Goal: Task Accomplishment & Management: Manage account settings

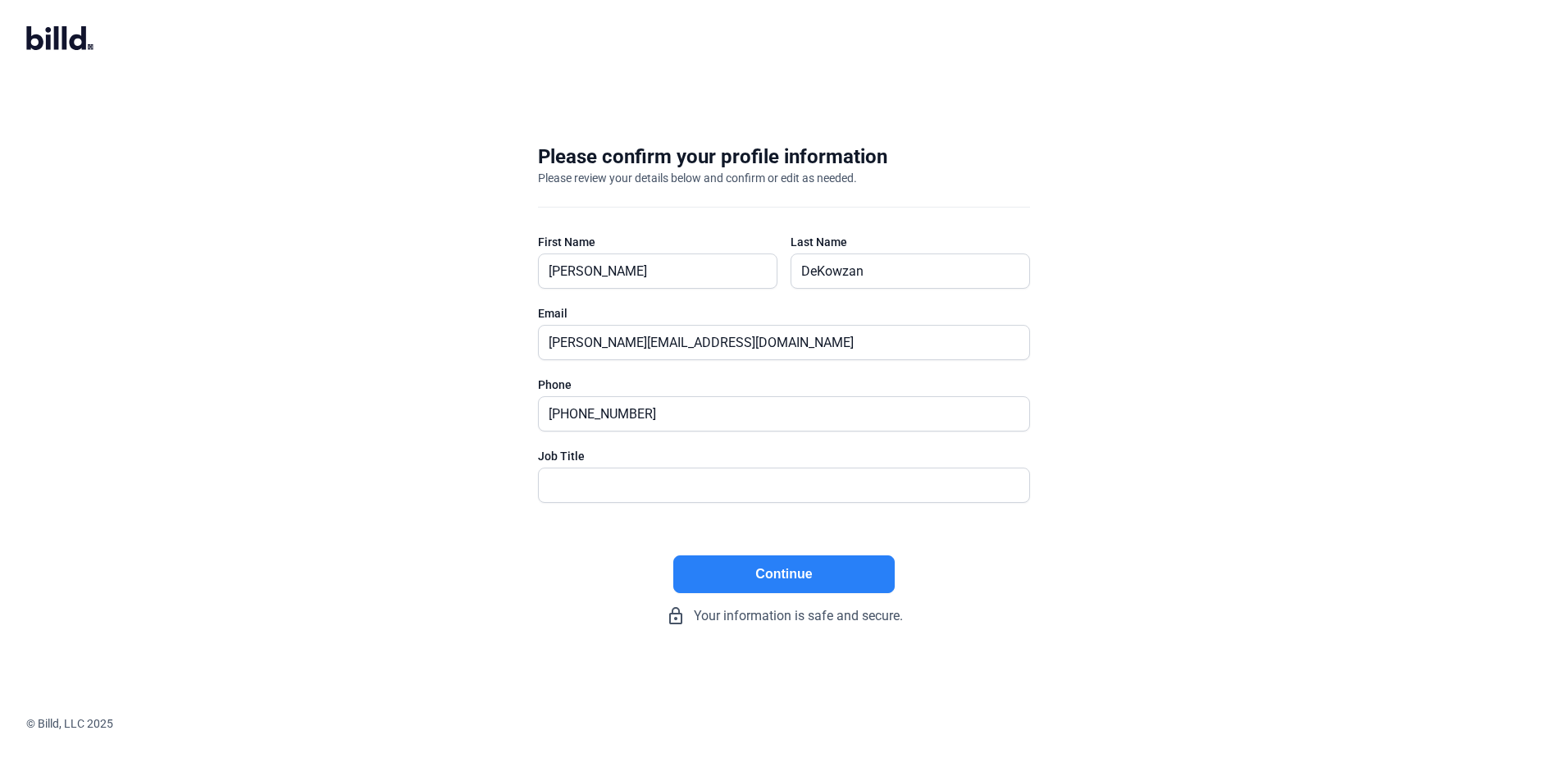
drag, startPoint x: 0, startPoint y: 0, endPoint x: 807, endPoint y: 580, distance: 993.8
click at [807, 580] on button "Continue" at bounding box center [784, 574] width 221 height 37
click at [717, 473] on input "text" at bounding box center [775, 485] width 473 height 34
type input "Owner/CEO"
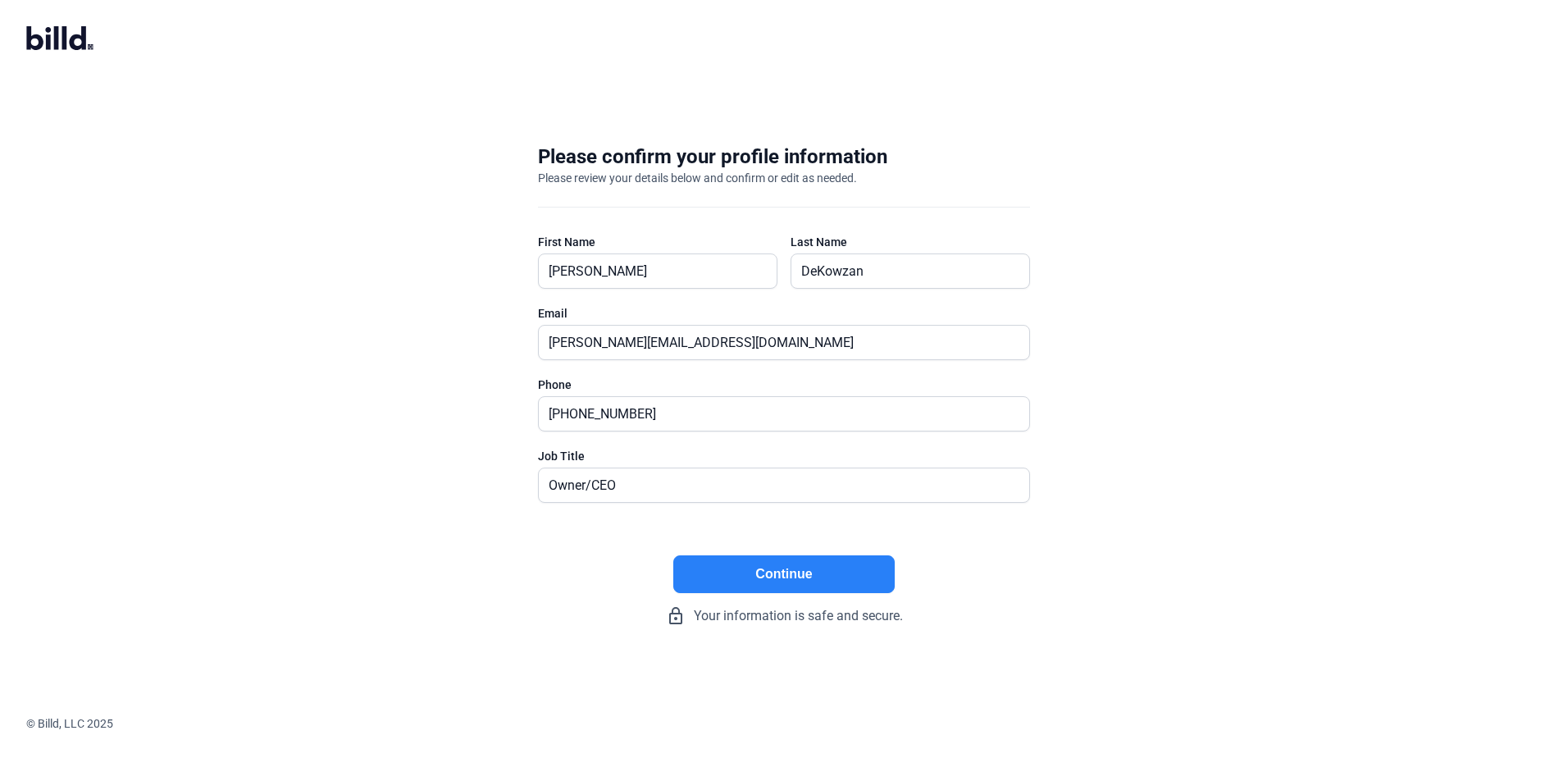
click at [872, 575] on button "Continue" at bounding box center [784, 574] width 221 height 37
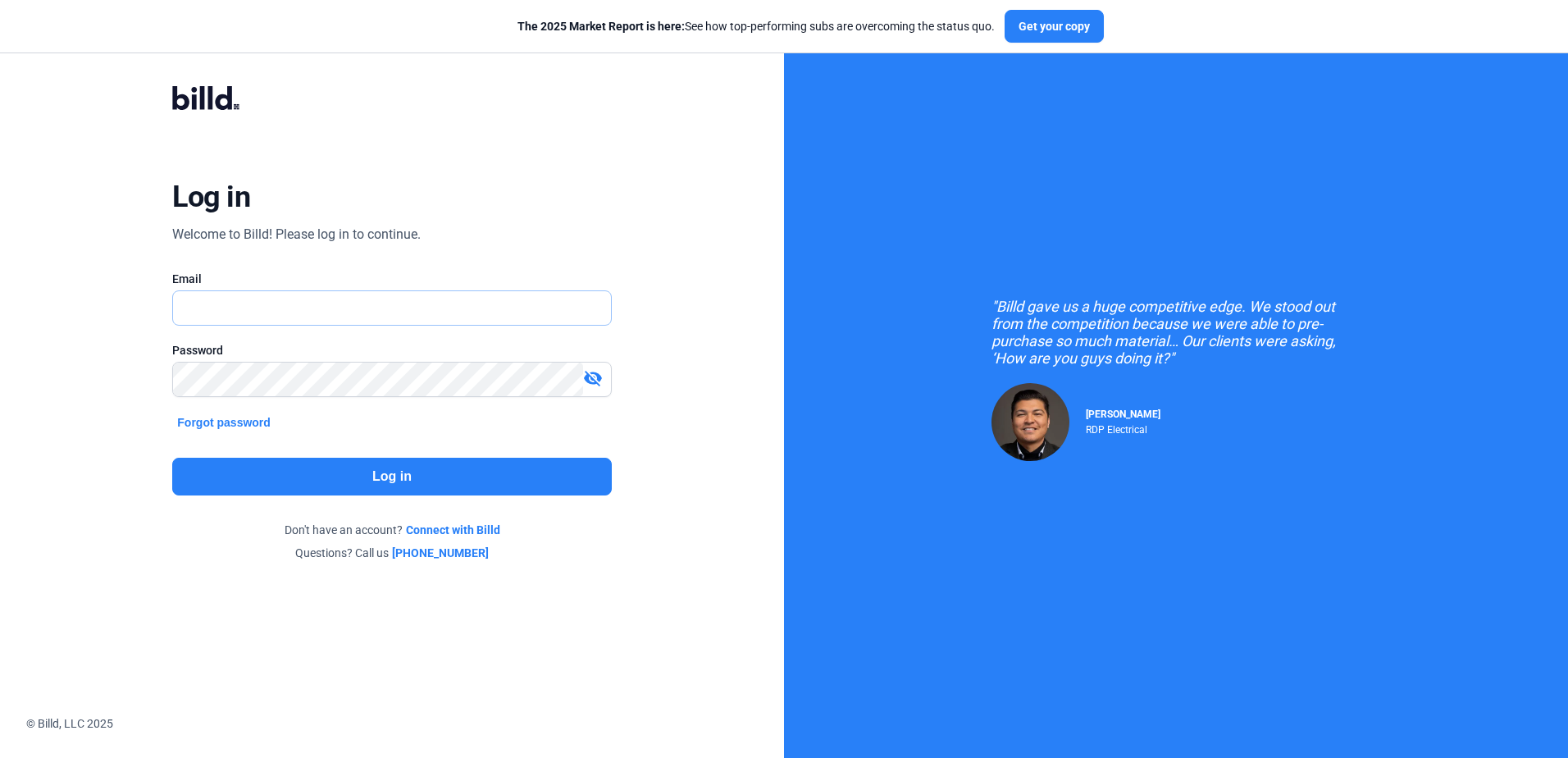
click at [451, 307] on input "text" at bounding box center [383, 308] width 420 height 34
type input "[EMAIL_ADDRESS][DOMAIN_NAME]"
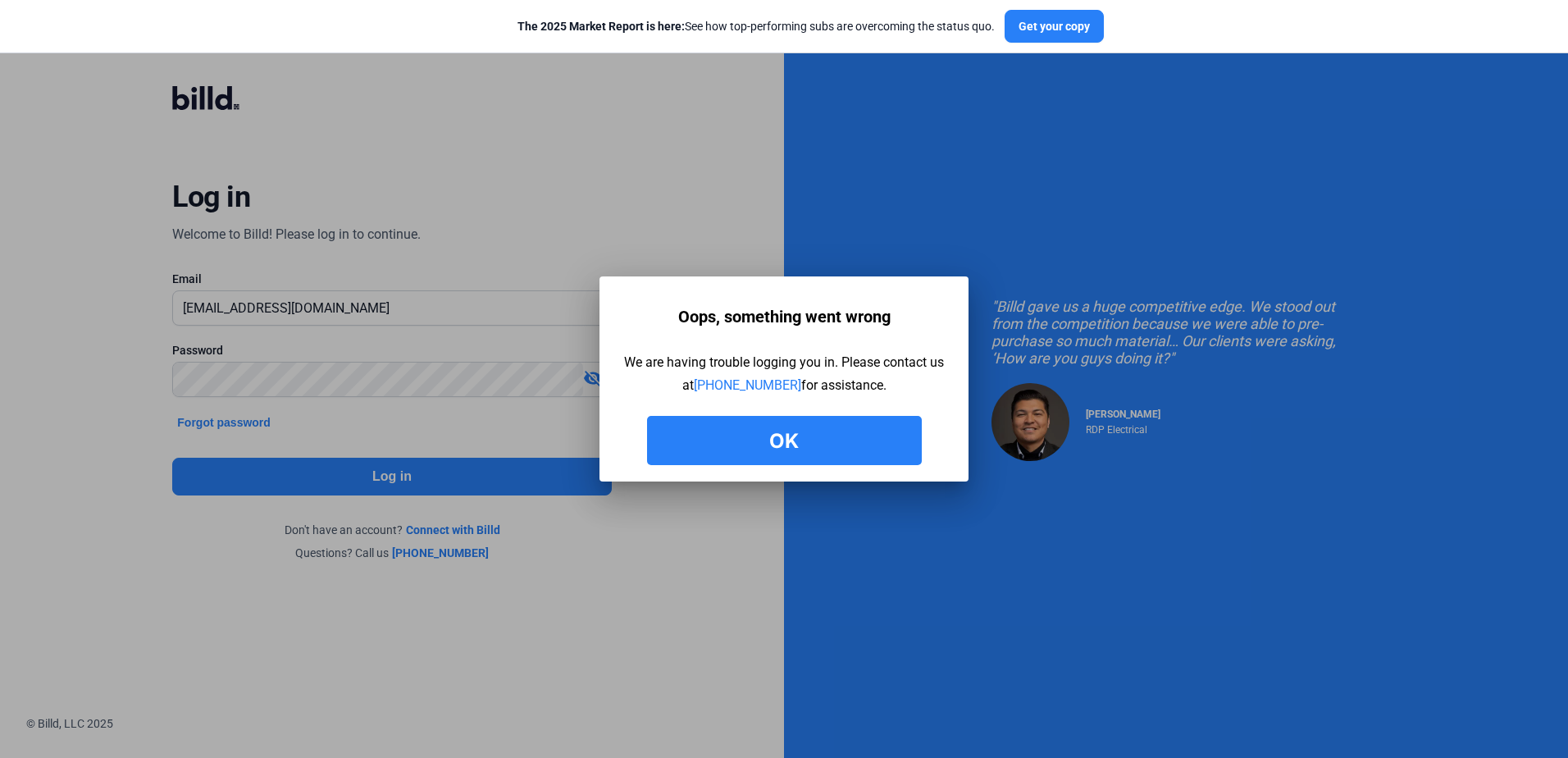
drag, startPoint x: 805, startPoint y: 427, endPoint x: 819, endPoint y: 405, distance: 26.1
click at [805, 423] on button "Ok" at bounding box center [784, 440] width 275 height 49
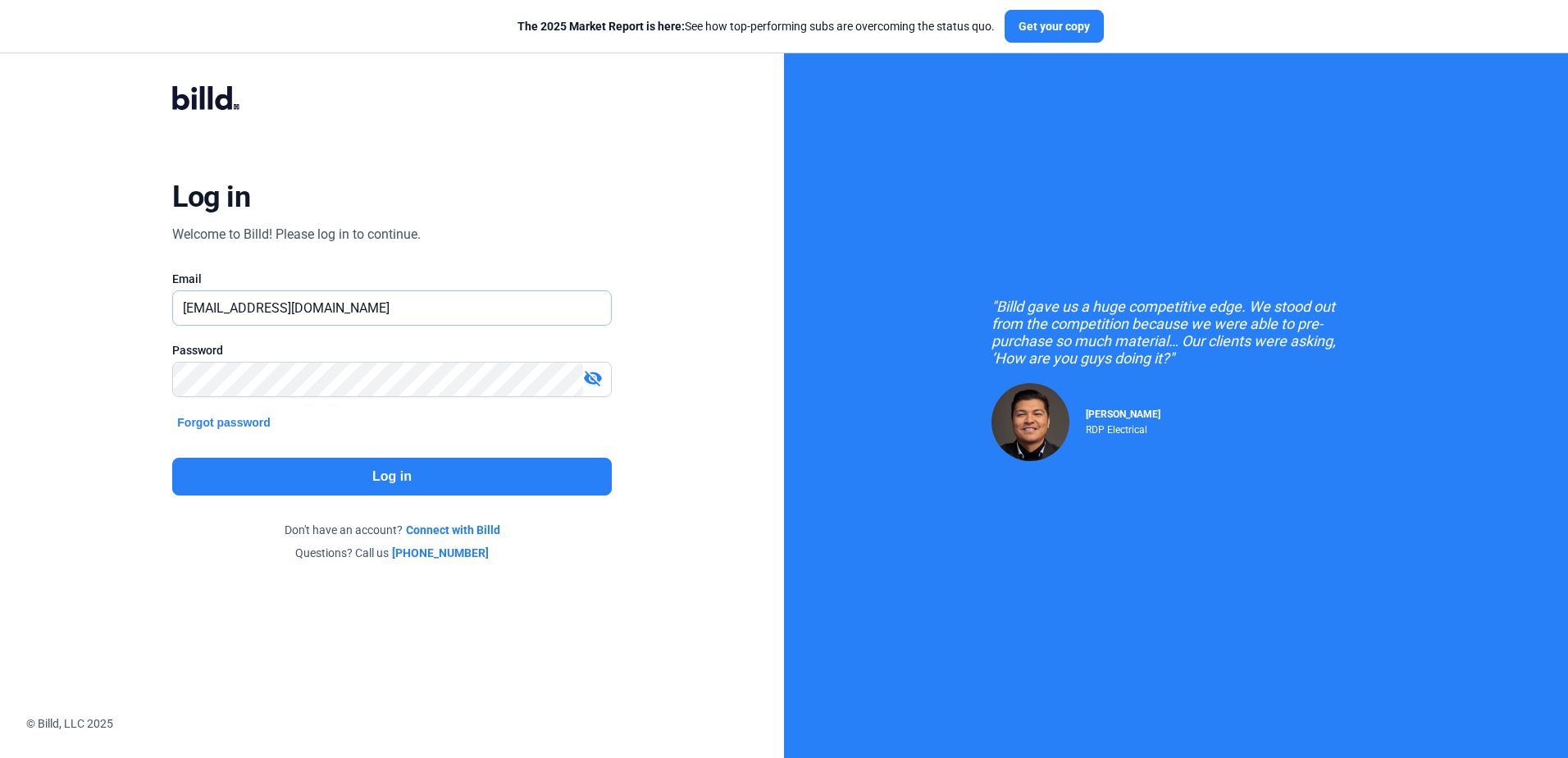
drag, startPoint x: 443, startPoint y: 301, endPoint x: 501, endPoint y: 275, distance: 63.6
click at [443, 301] on input "[EMAIL_ADDRESS][DOMAIN_NAME]" at bounding box center [392, 308] width 437 height 34
click at [391, 463] on button "Log in" at bounding box center [392, 476] width 439 height 37
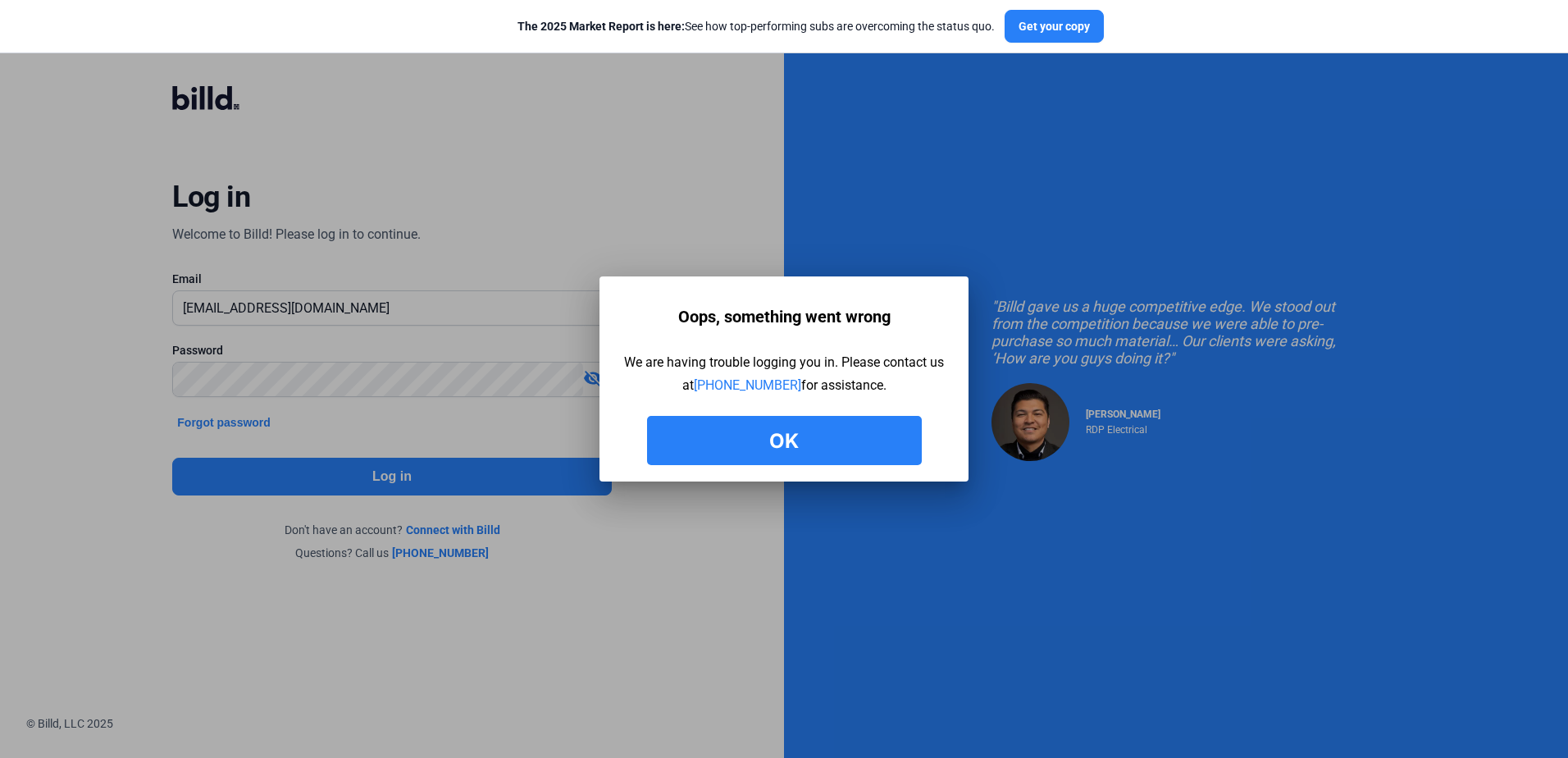
click at [830, 439] on button "Ok" at bounding box center [784, 440] width 275 height 49
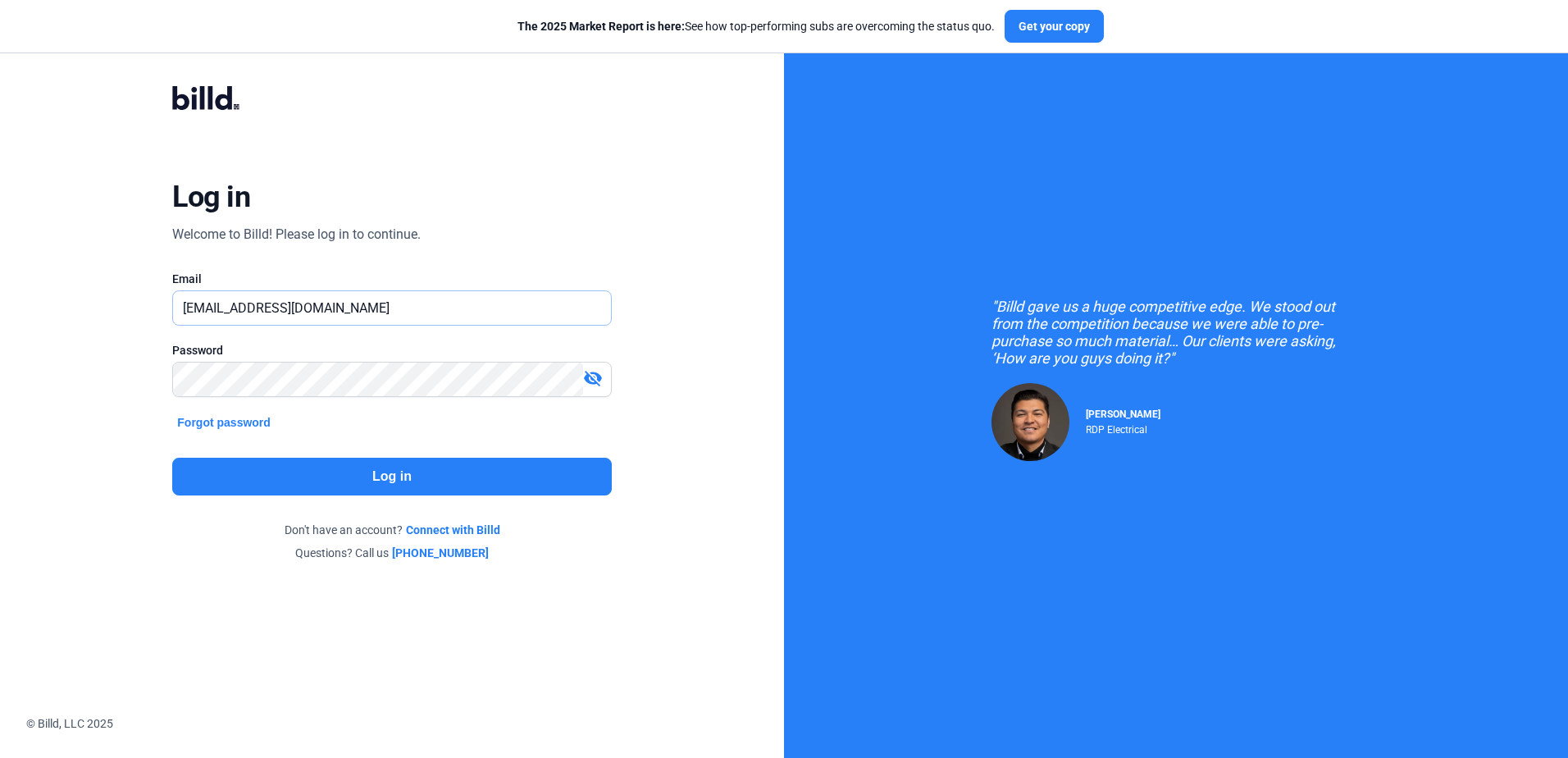
click at [399, 309] on input "[EMAIL_ADDRESS][DOMAIN_NAME]" at bounding box center [392, 308] width 437 height 34
drag, startPoint x: 401, startPoint y: 325, endPoint x: 104, endPoint y: 312, distance: 297.3
click at [104, 312] on div "Log in Welcome to Billd! Please log in to continue. Email [EMAIL_ADDRESS][DOMAI…" at bounding box center [392, 323] width 784 height 647
click at [594, 379] on mat-icon "visibility_off" at bounding box center [593, 378] width 20 height 20
click at [511, 478] on button "Log in" at bounding box center [392, 476] width 439 height 37
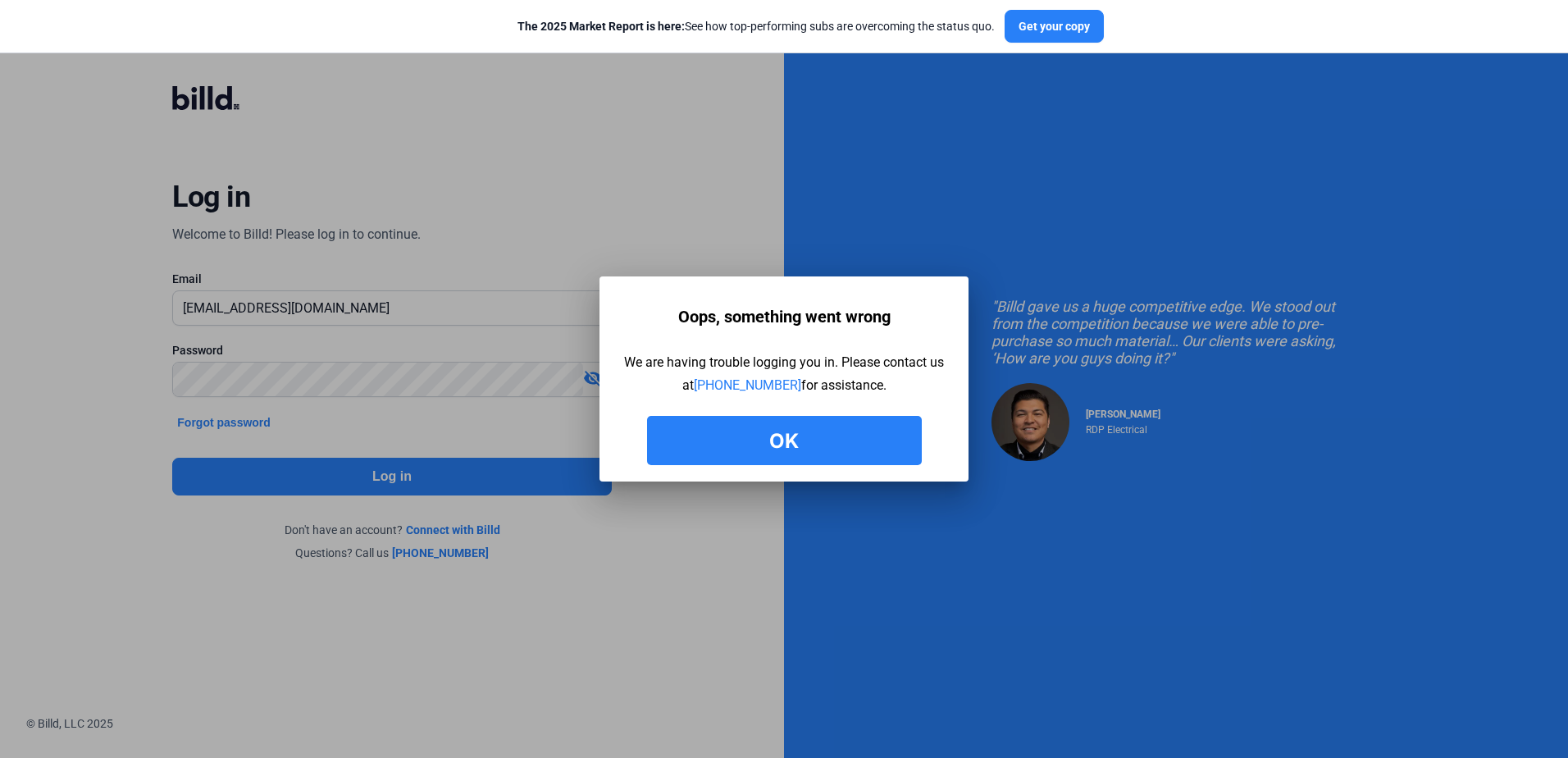
click at [825, 439] on button "Ok" at bounding box center [784, 440] width 275 height 49
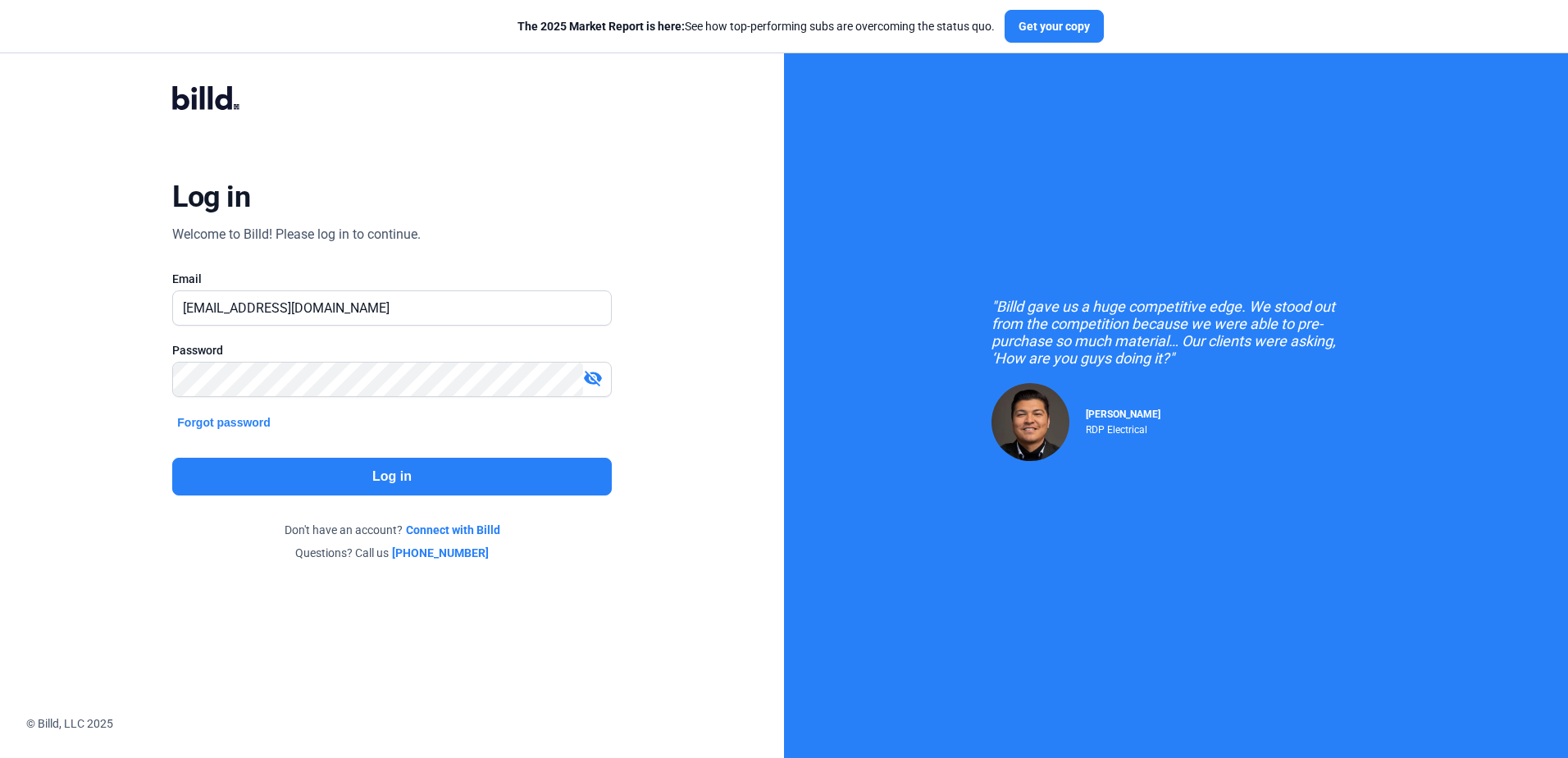
click at [484, 474] on button "Log in" at bounding box center [392, 476] width 439 height 37
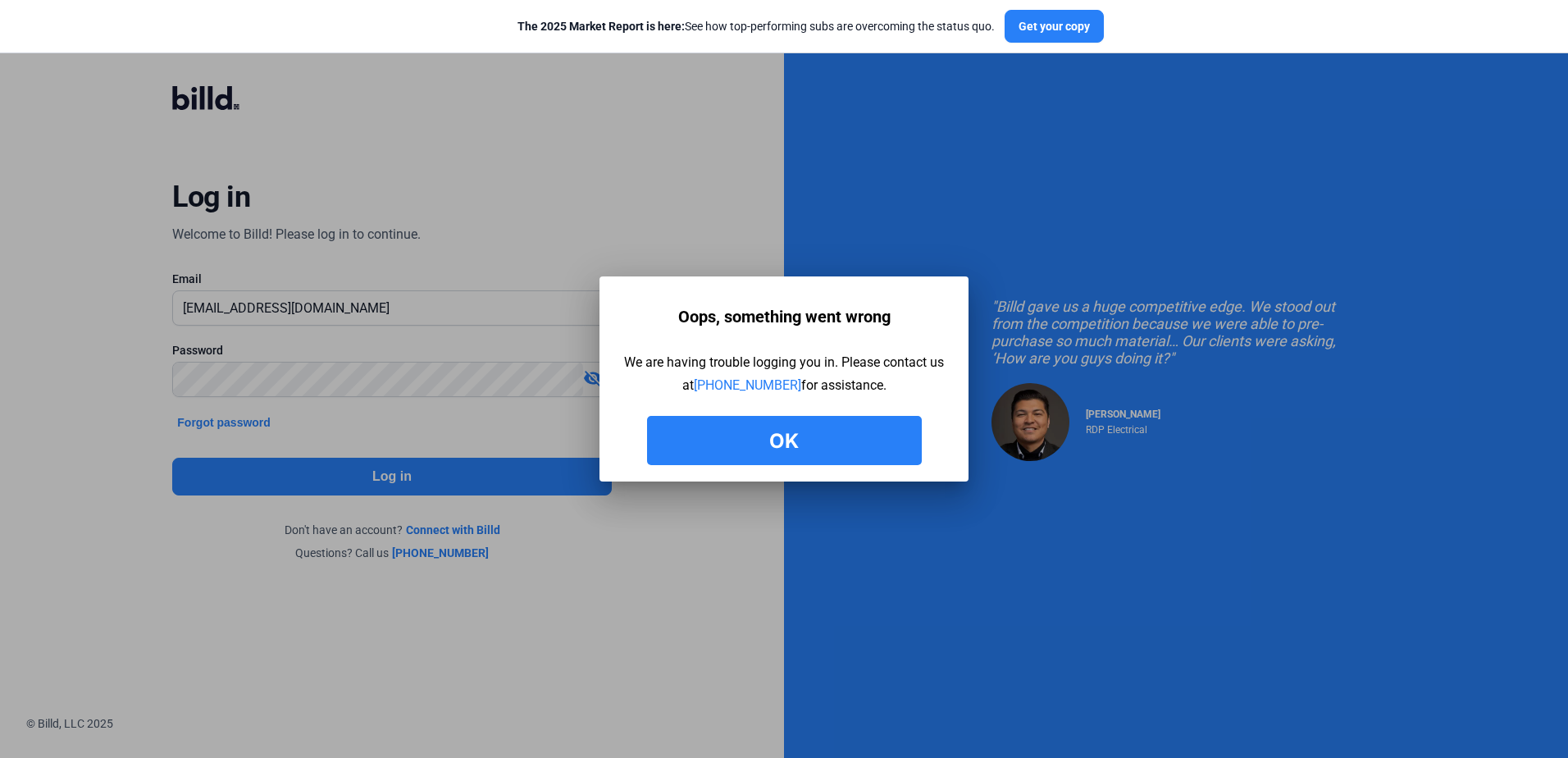
click at [786, 426] on button "Ok" at bounding box center [784, 440] width 275 height 49
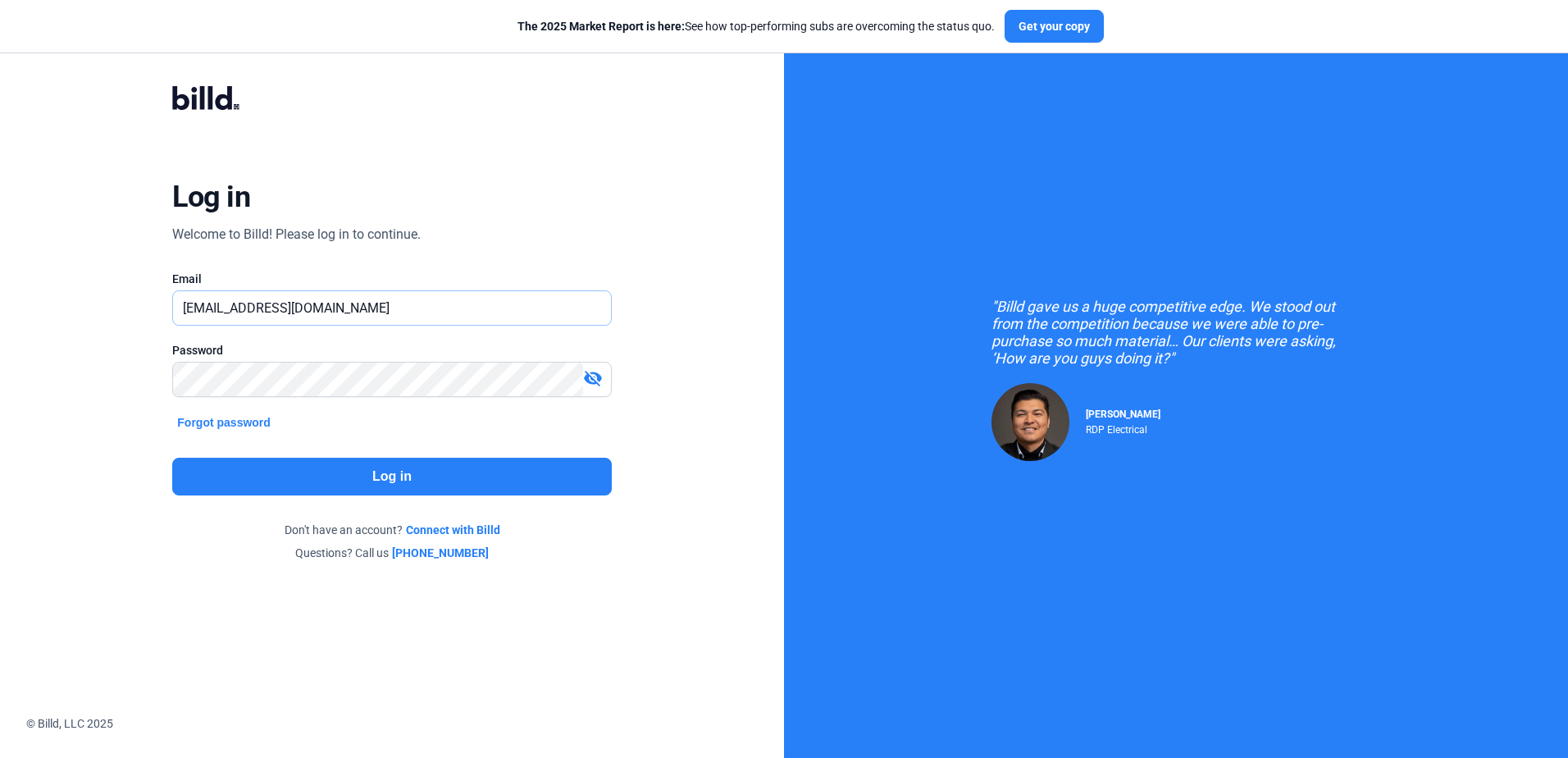
click at [474, 314] on input "[EMAIL_ADDRESS][DOMAIN_NAME]" at bounding box center [392, 308] width 437 height 34
click at [346, 487] on button "Log in" at bounding box center [392, 476] width 439 height 37
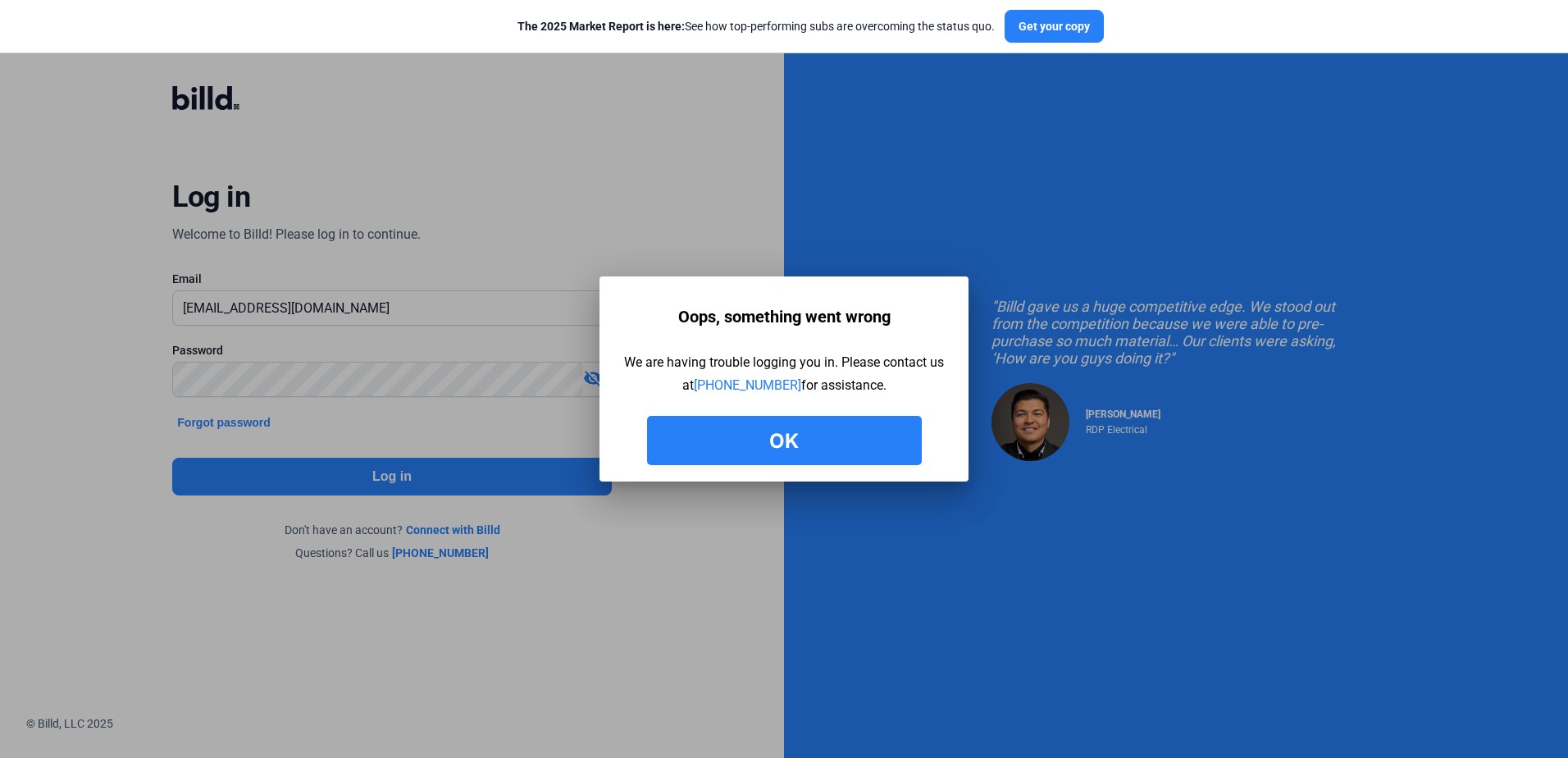
click at [756, 430] on button "Ok" at bounding box center [784, 440] width 275 height 49
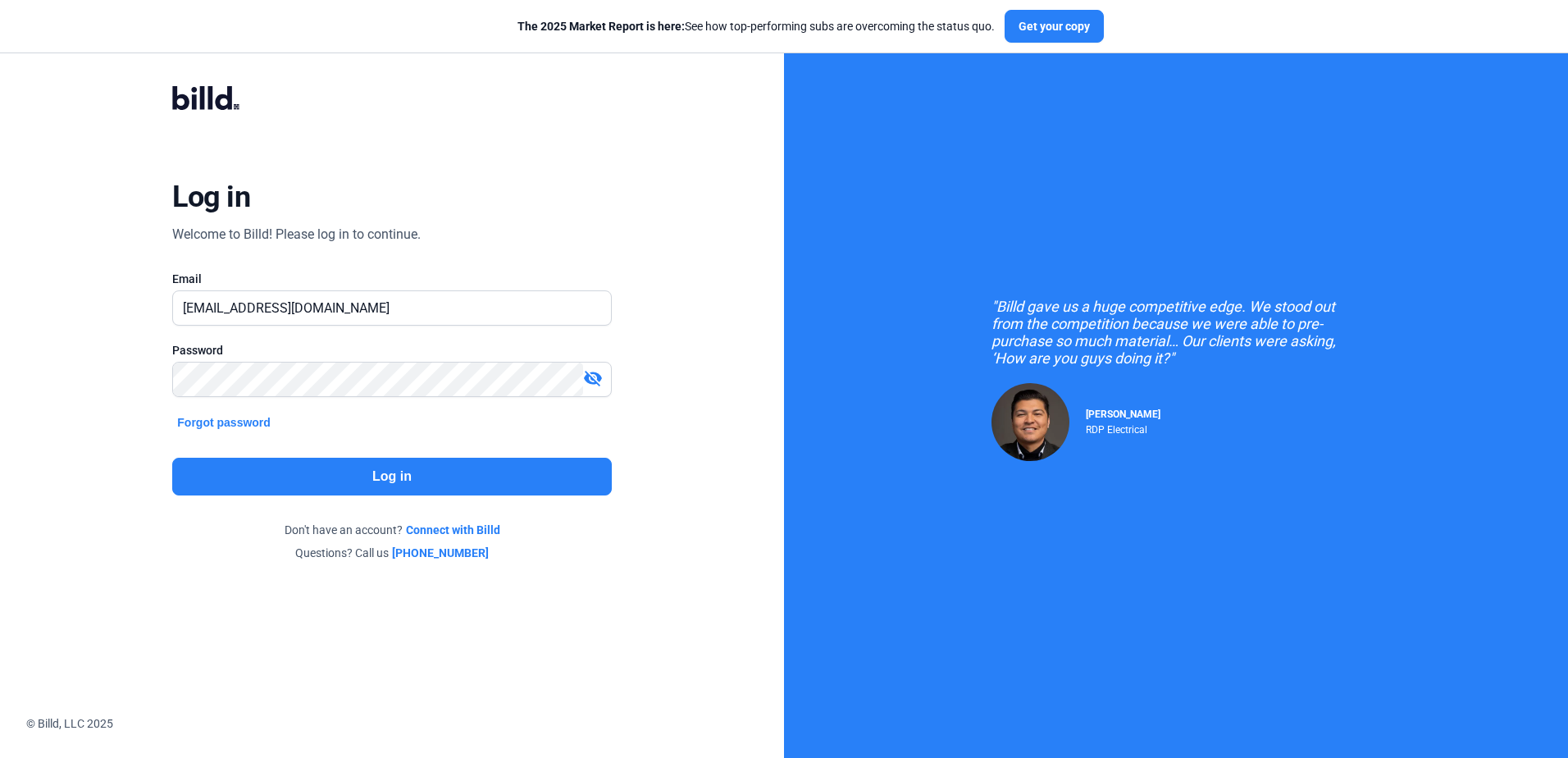
click at [208, 101] on icon at bounding box center [211, 98] width 5 height 23
click at [452, 530] on link "Connect with Billd" at bounding box center [453, 530] width 94 height 16
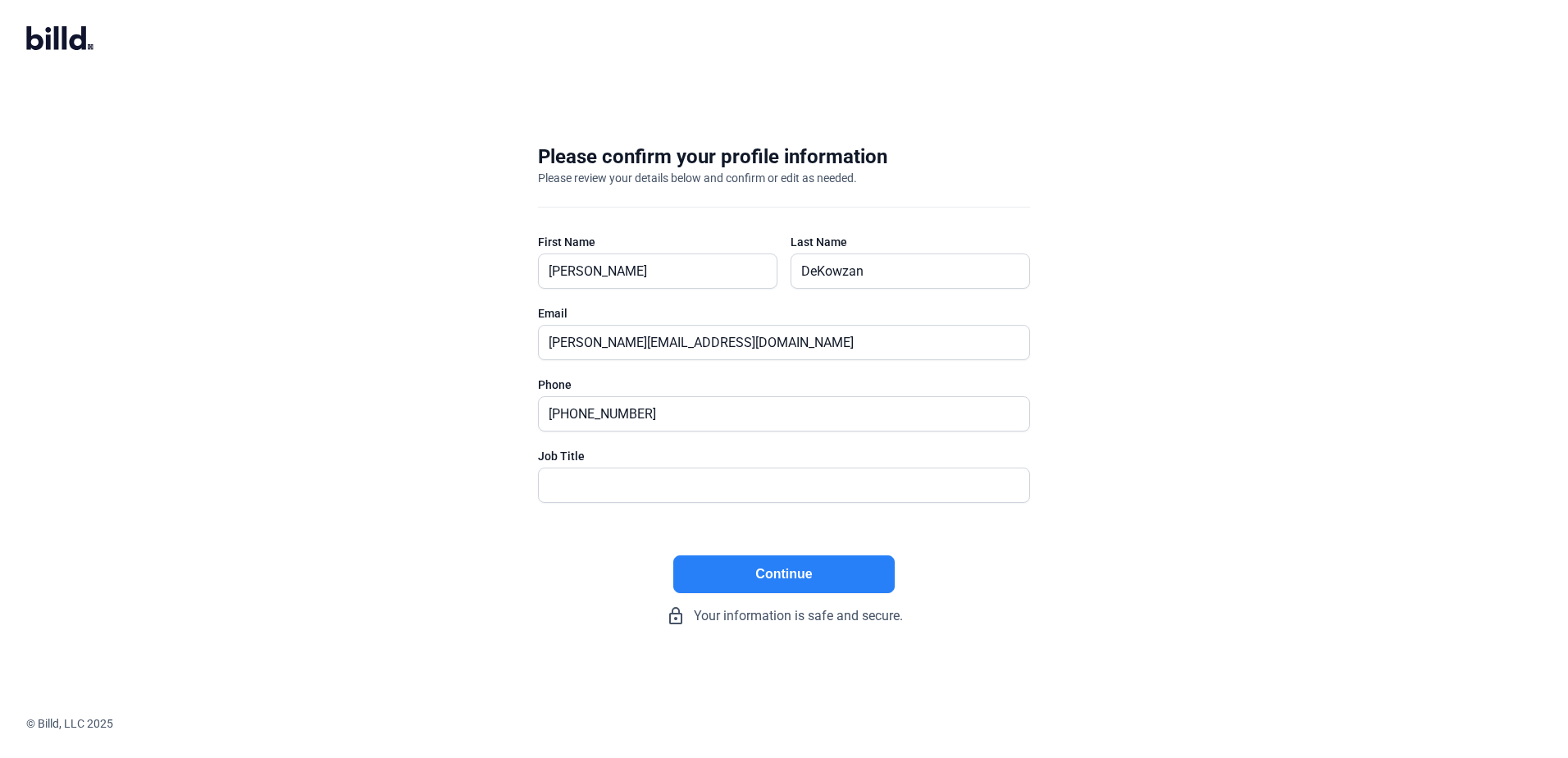
click at [748, 569] on button "Continue" at bounding box center [784, 574] width 221 height 37
click at [794, 485] on input "text" at bounding box center [775, 485] width 473 height 34
type input "Owner/CEO"
click at [872, 578] on button "Continue" at bounding box center [784, 574] width 221 height 37
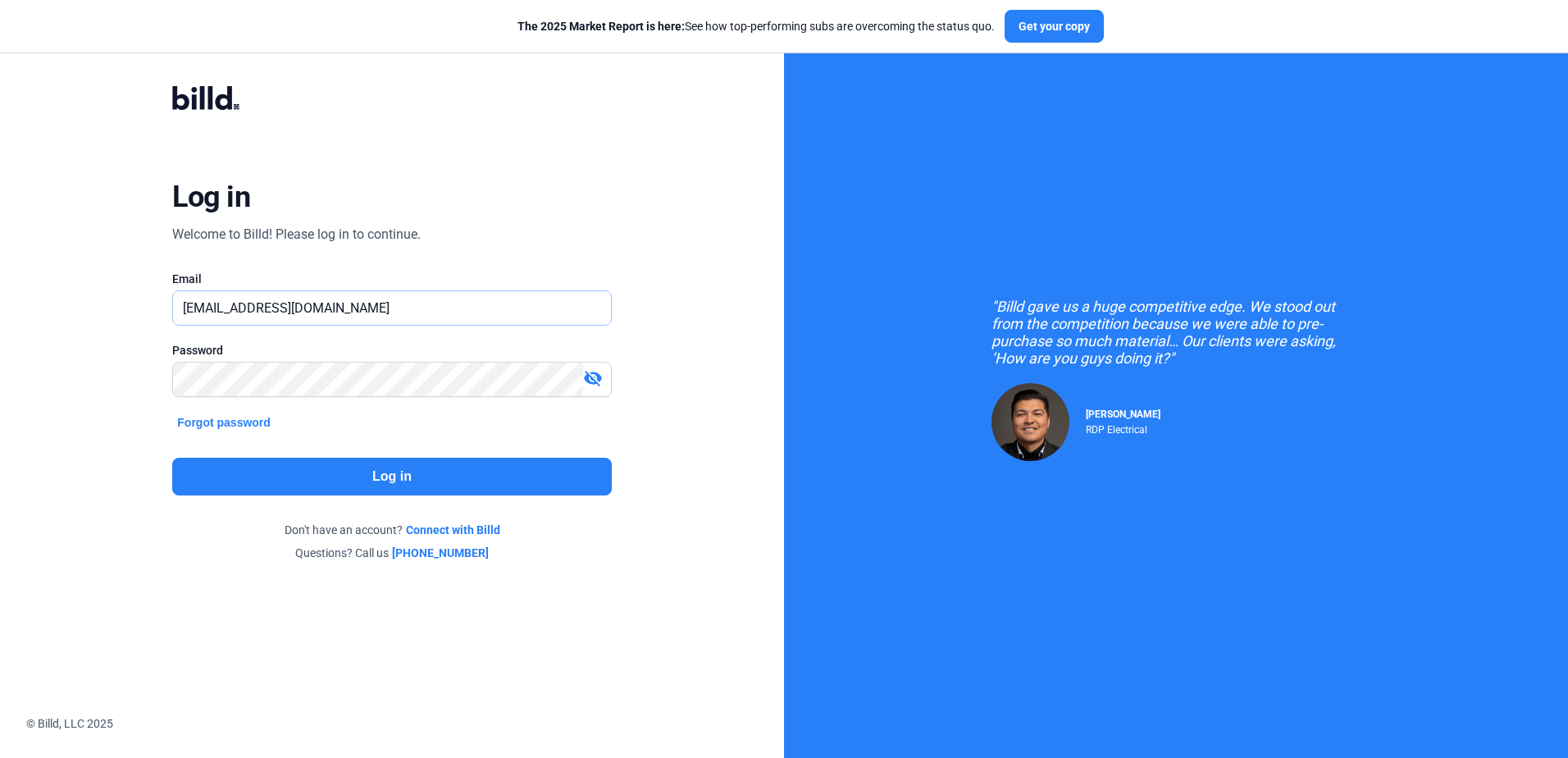
click at [420, 308] on input "[EMAIL_ADDRESS][DOMAIN_NAME]" at bounding box center [392, 308] width 437 height 34
drag, startPoint x: 418, startPoint y: 315, endPoint x: -59, endPoint y: 246, distance: 482.0
click at [0, 246] on html "We value your privacy We use cookies to enhance your browsing experience, serve…" at bounding box center [784, 379] width 1568 height 758
type input "melodyb@niconexc.com"
click at [418, 473] on button "Log in" at bounding box center [392, 476] width 439 height 37
